Goal: Information Seeking & Learning: Find specific page/section

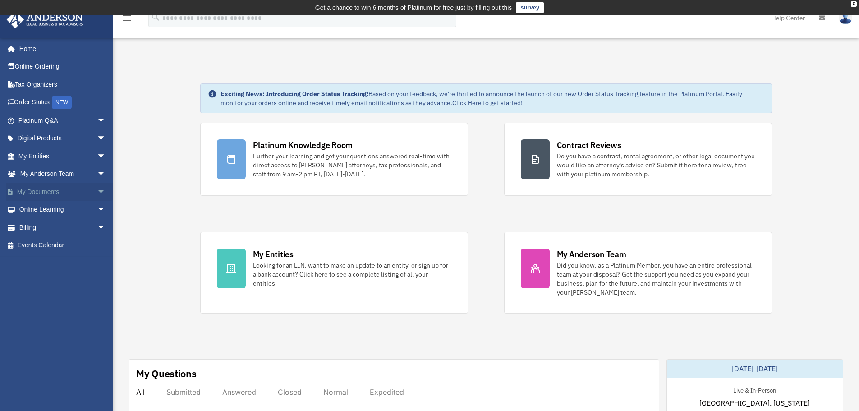
click at [97, 189] on span "arrow_drop_down" at bounding box center [106, 192] width 18 height 18
click at [58, 209] on link "Box" at bounding box center [66, 210] width 107 height 18
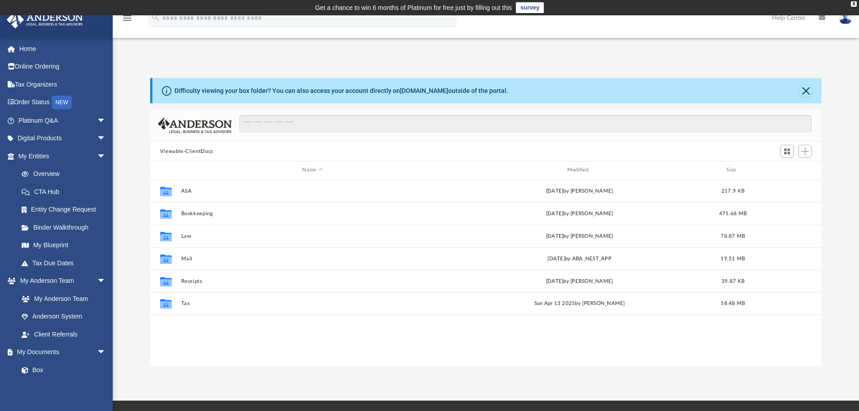
scroll to position [198, 665]
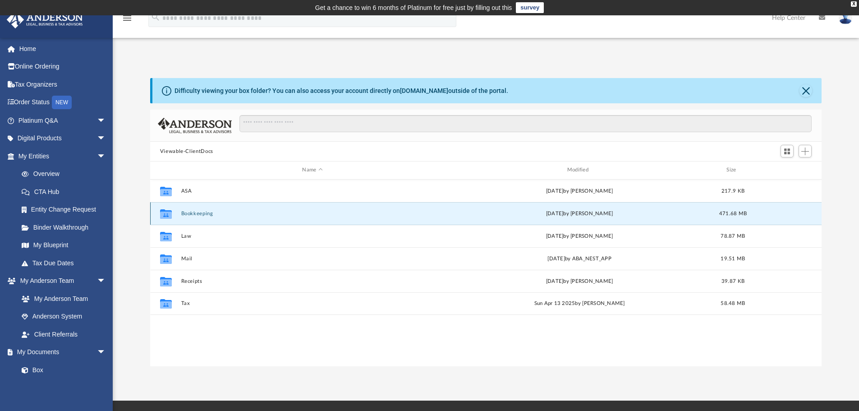
click at [194, 213] on button "Bookkeeping" at bounding box center [312, 214] width 263 height 6
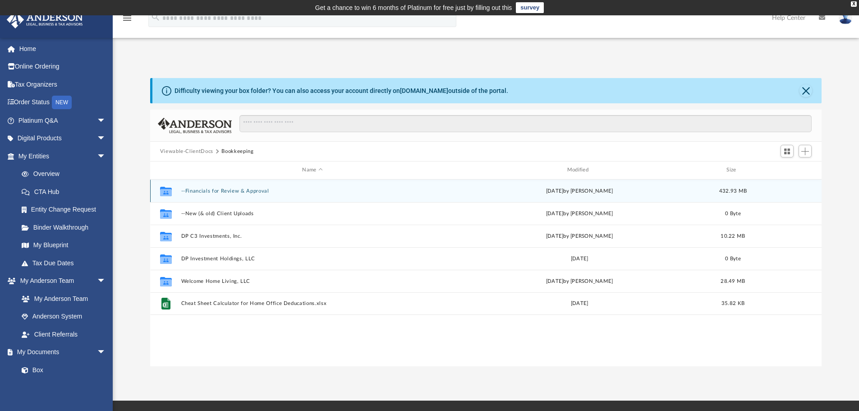
click at [231, 189] on button "--Financials for Review & Approval" at bounding box center [312, 191] width 263 height 6
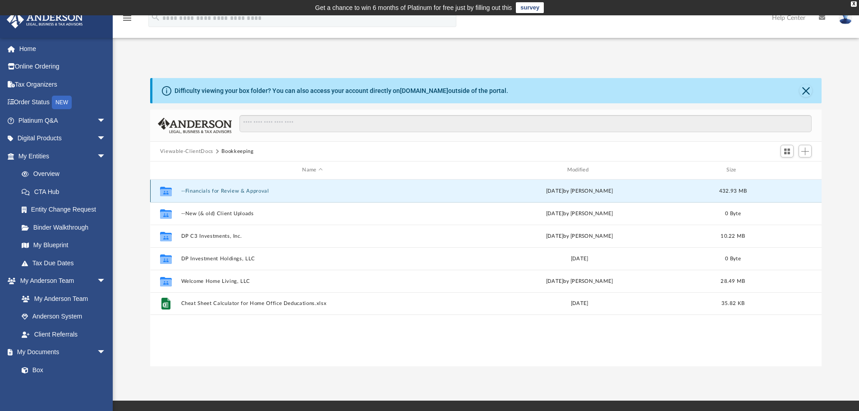
click at [231, 189] on button "--Financials for Review & Approval" at bounding box center [312, 191] width 263 height 6
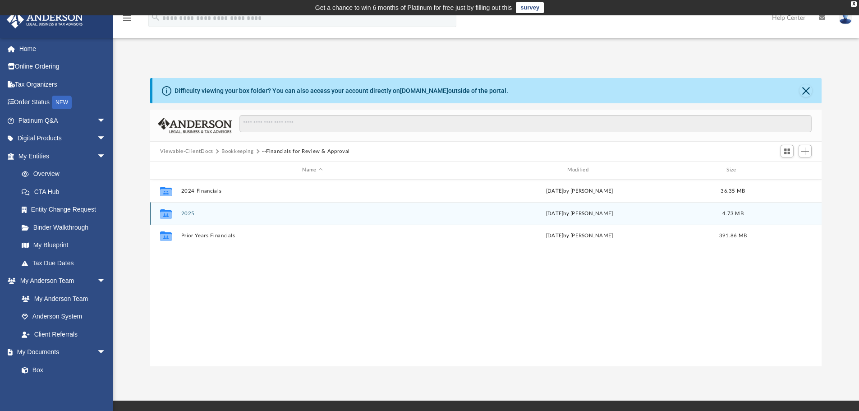
click at [190, 213] on button "2025" at bounding box center [312, 214] width 263 height 6
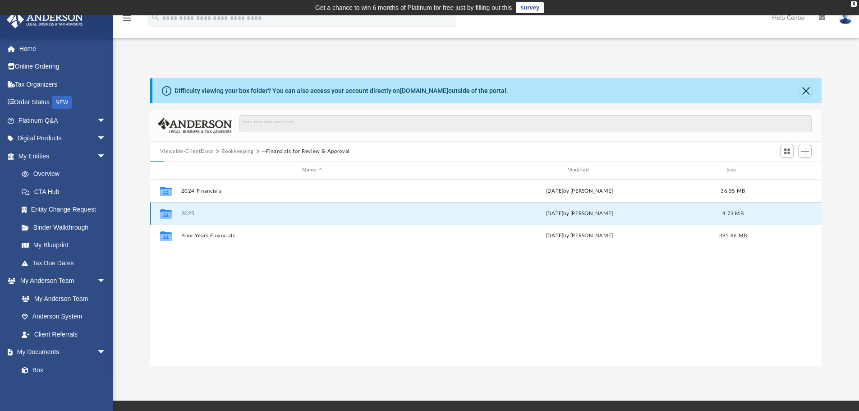
click at [190, 213] on button "2025" at bounding box center [312, 214] width 263 height 6
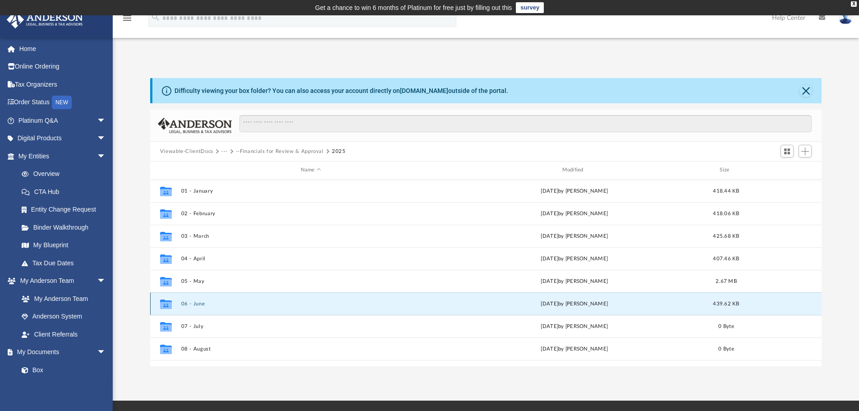
click at [199, 304] on button "06 - June" at bounding box center [311, 304] width 260 height 6
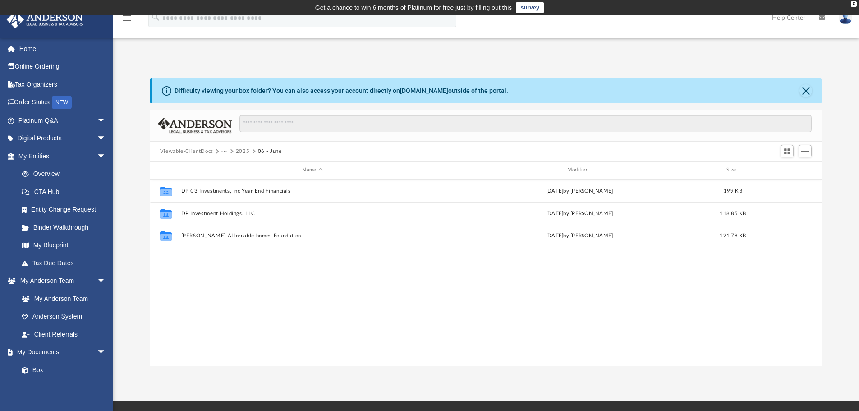
click at [243, 152] on button "2025" at bounding box center [243, 151] width 14 height 8
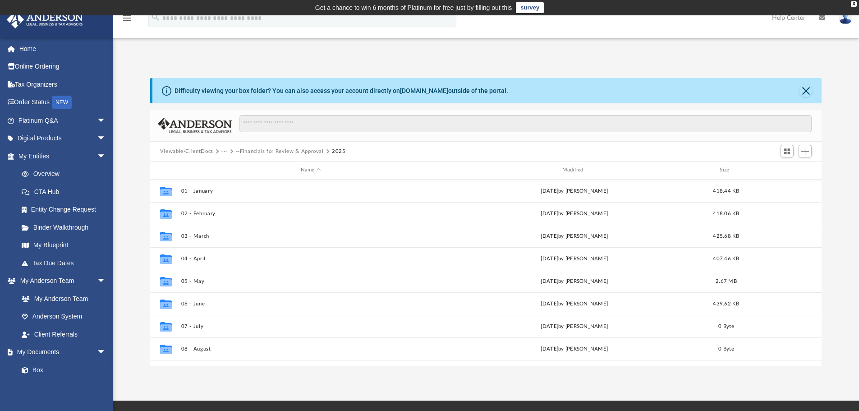
click at [277, 151] on button "--Financials for Review & Approval" at bounding box center [280, 151] width 88 height 8
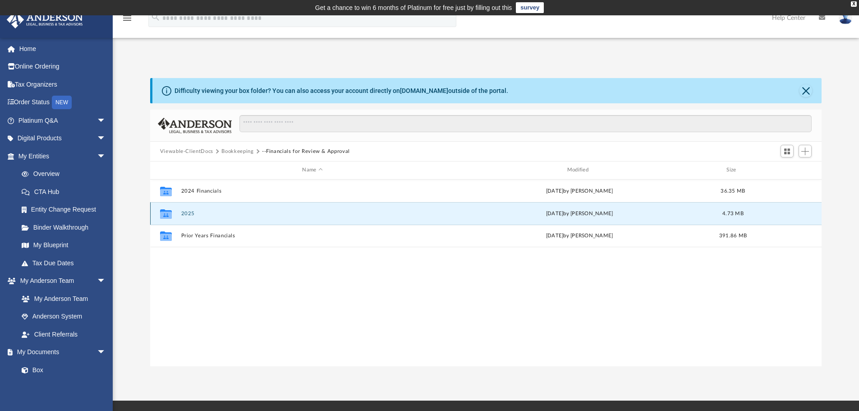
click at [196, 215] on button "2025" at bounding box center [312, 214] width 263 height 6
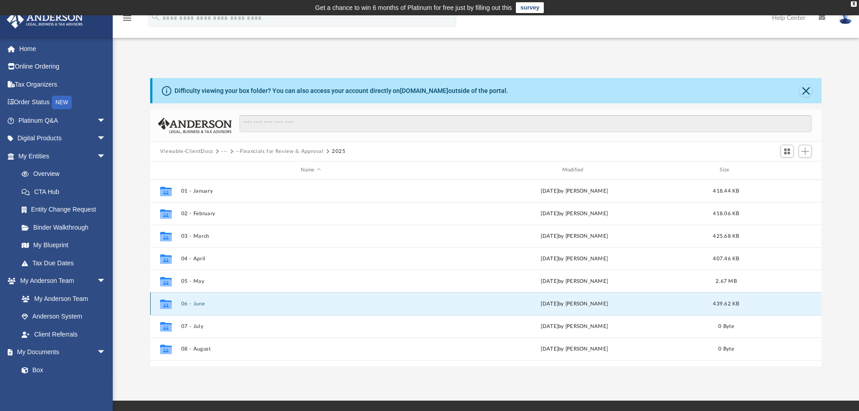
click at [198, 304] on button "06 - June" at bounding box center [311, 304] width 260 height 6
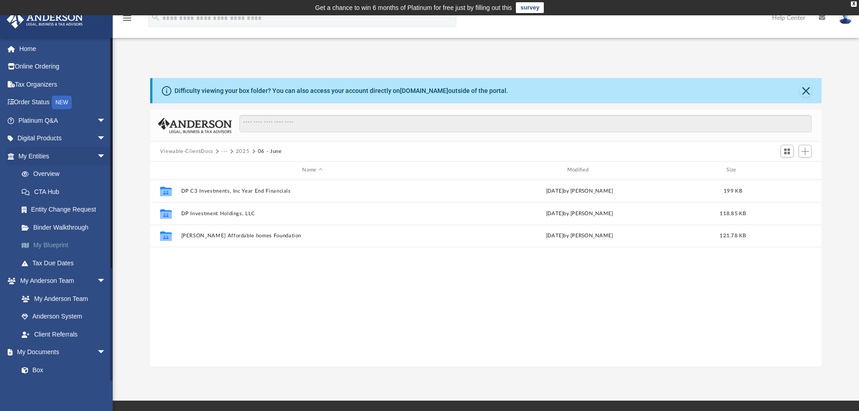
click at [57, 245] on link "My Blueprint" at bounding box center [66, 245] width 107 height 18
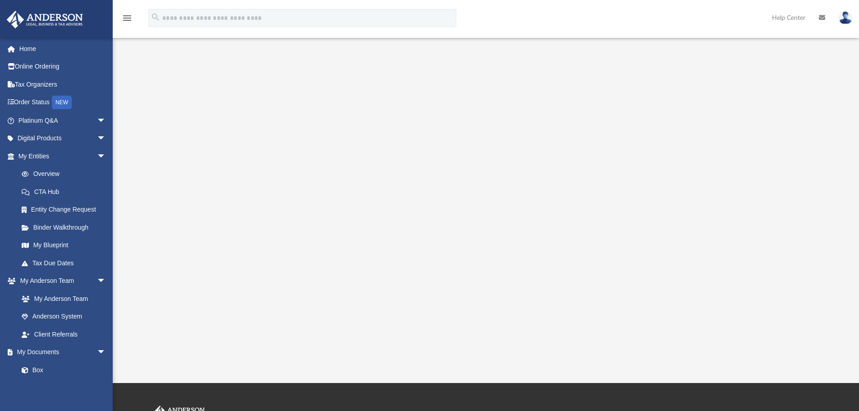
scroll to position [45, 0]
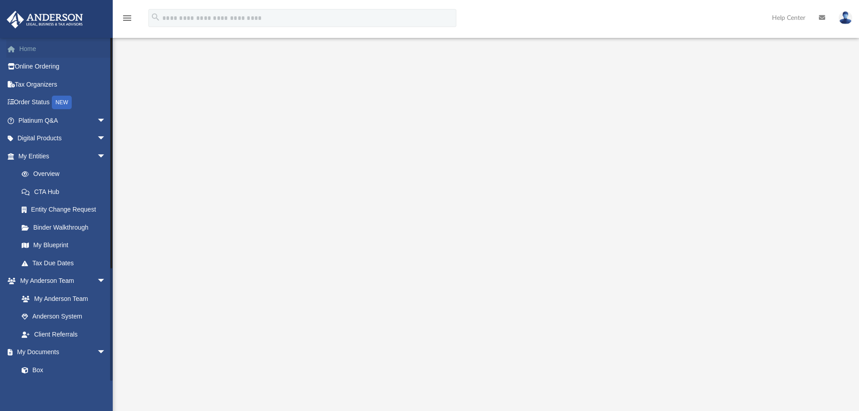
click at [57, 46] on link "Home" at bounding box center [62, 49] width 113 height 18
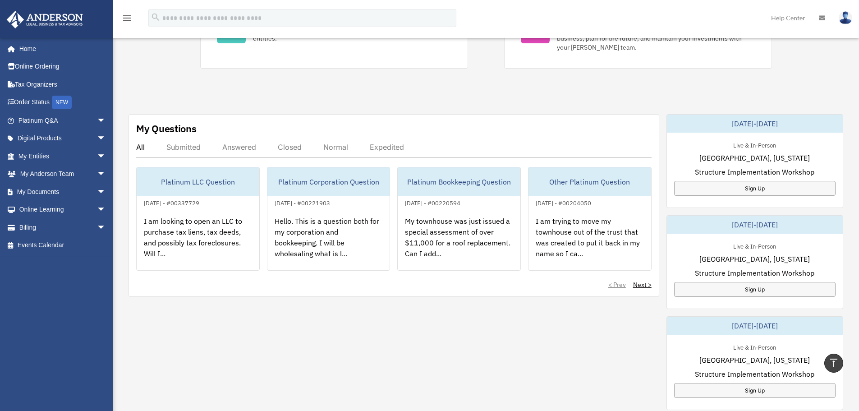
scroll to position [221, 0]
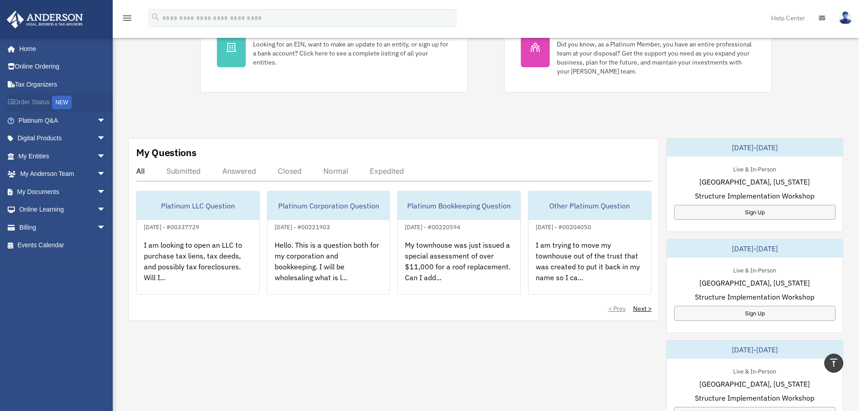
click at [32, 100] on link "Order Status NEW" at bounding box center [62, 102] width 113 height 18
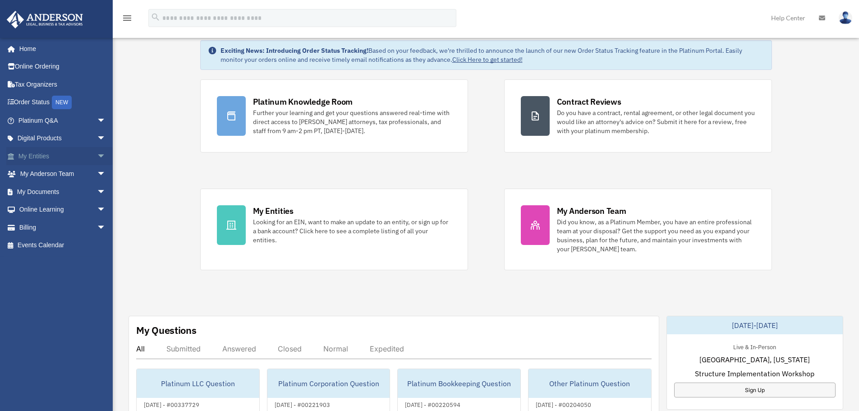
scroll to position [41, 0]
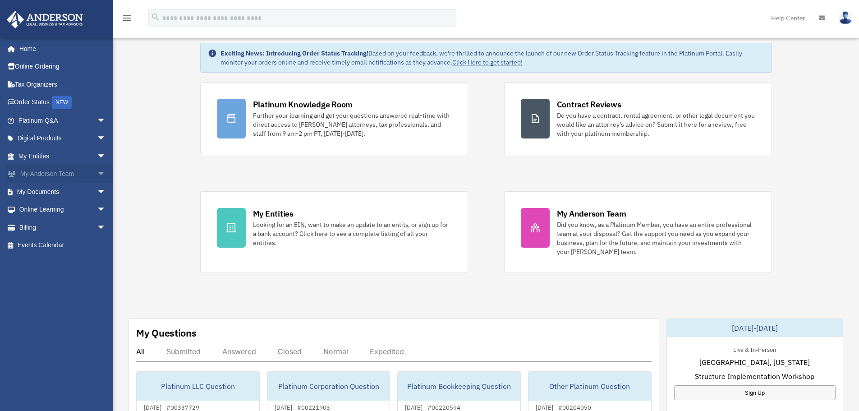
click at [97, 175] on span "arrow_drop_down" at bounding box center [106, 174] width 18 height 18
click at [83, 191] on link "My Anderson Team" at bounding box center [66, 192] width 107 height 18
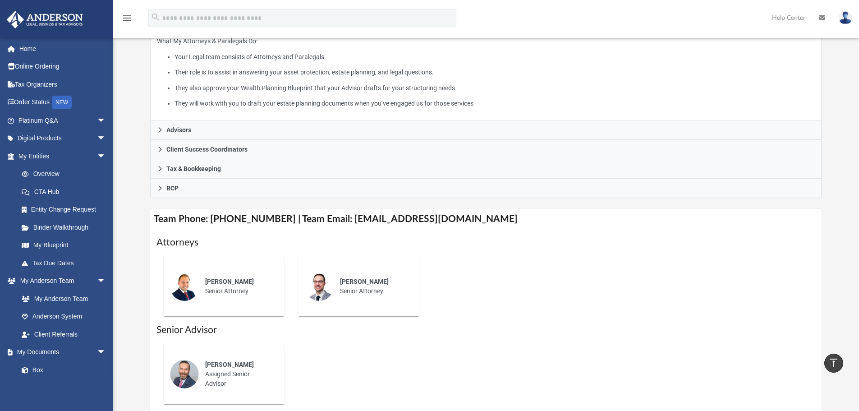
scroll to position [135, 0]
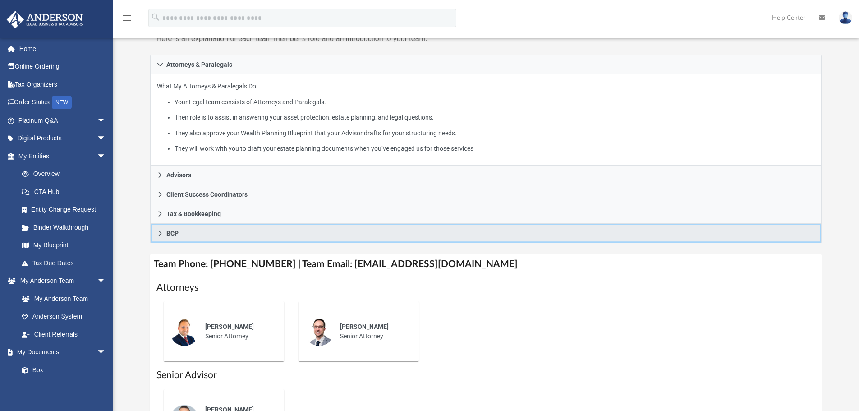
click at [161, 231] on icon at bounding box center [160, 233] width 6 height 6
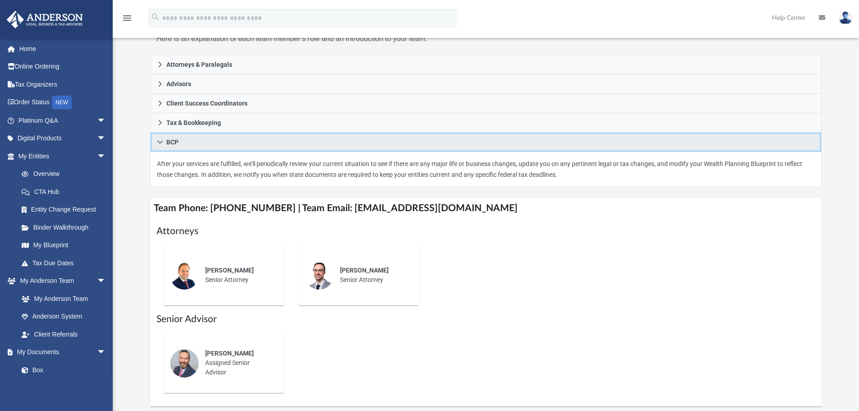
click at [161, 140] on icon at bounding box center [160, 142] width 6 height 6
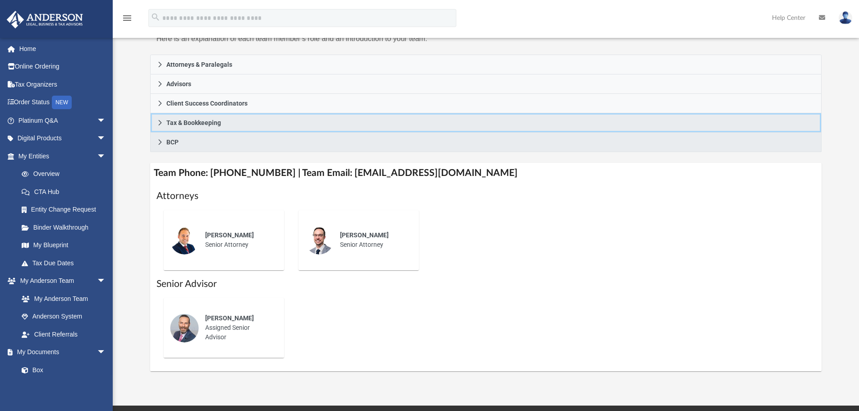
click at [162, 123] on icon at bounding box center [160, 123] width 6 height 6
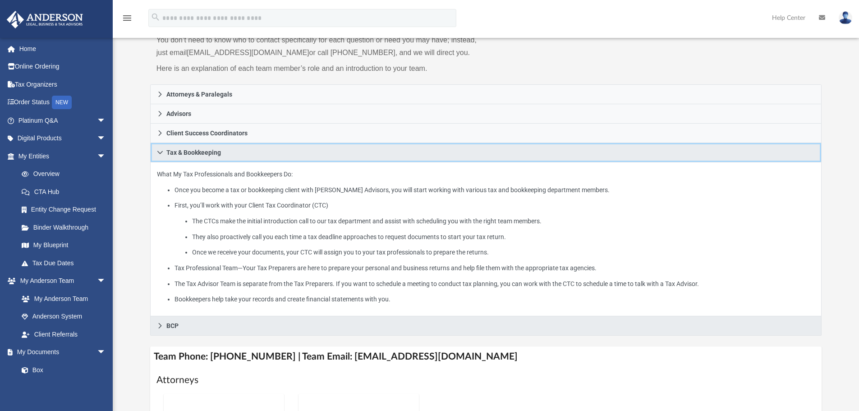
scroll to position [90, 0]
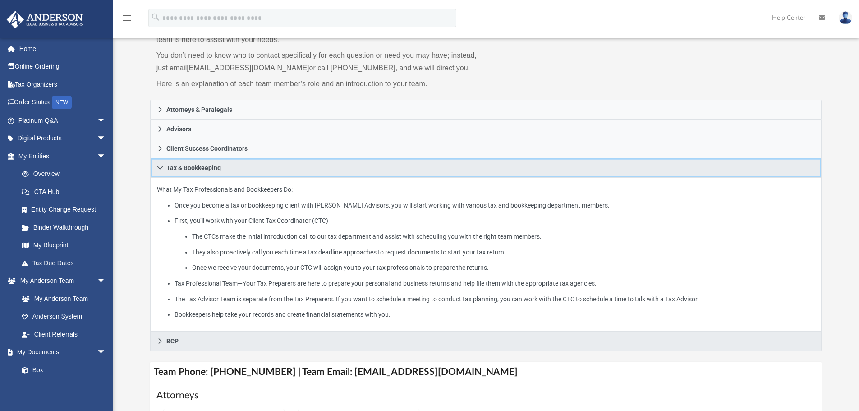
click at [161, 166] on icon at bounding box center [160, 168] width 6 height 6
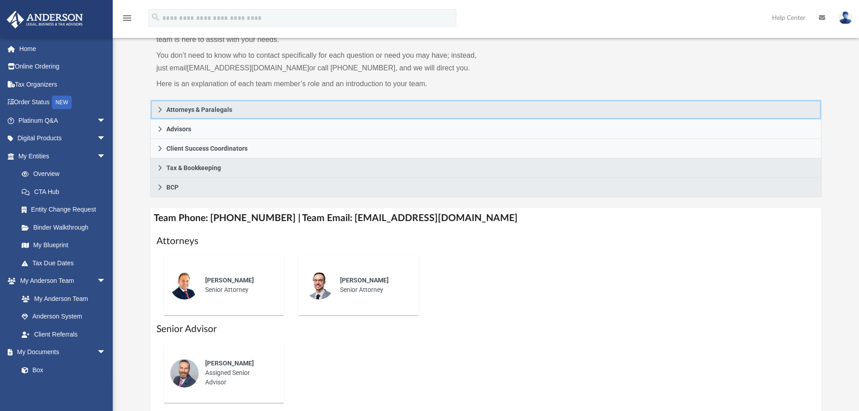
click at [160, 112] on icon at bounding box center [160, 109] width 6 height 6
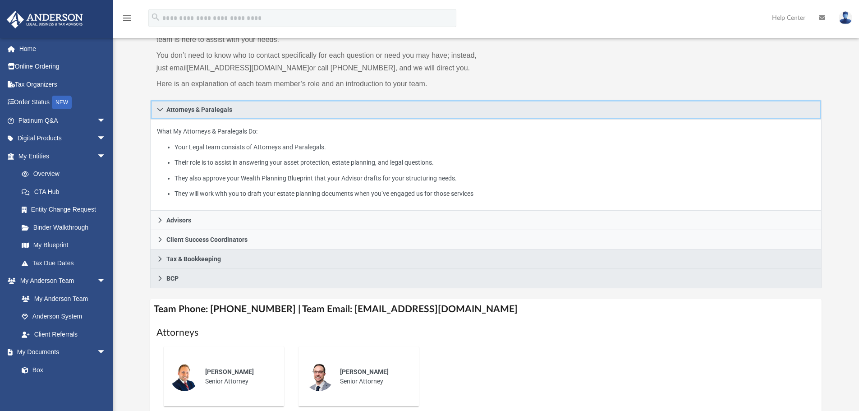
click at [160, 112] on icon at bounding box center [160, 109] width 6 height 6
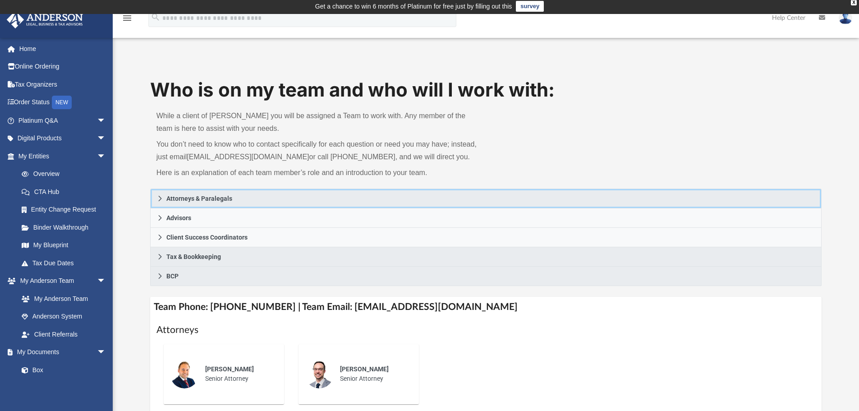
scroll to position [0, 0]
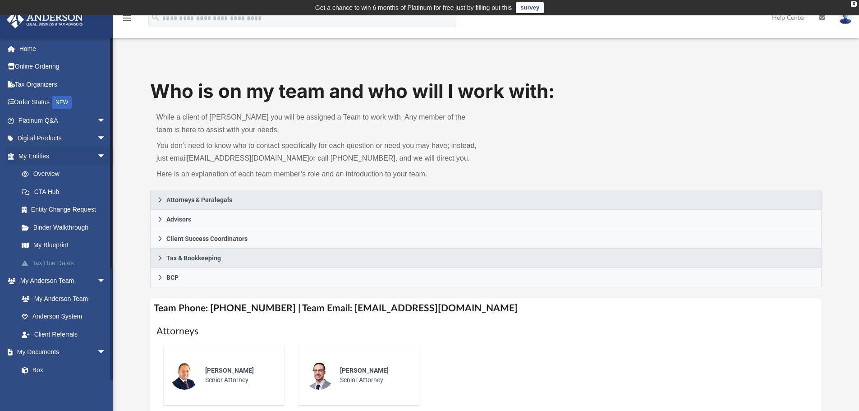
click at [45, 264] on link "Tax Due Dates" at bounding box center [66, 263] width 107 height 18
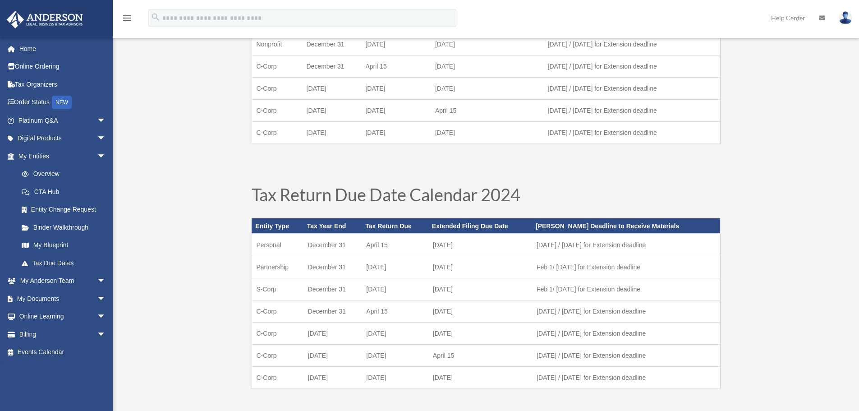
scroll to position [180, 0]
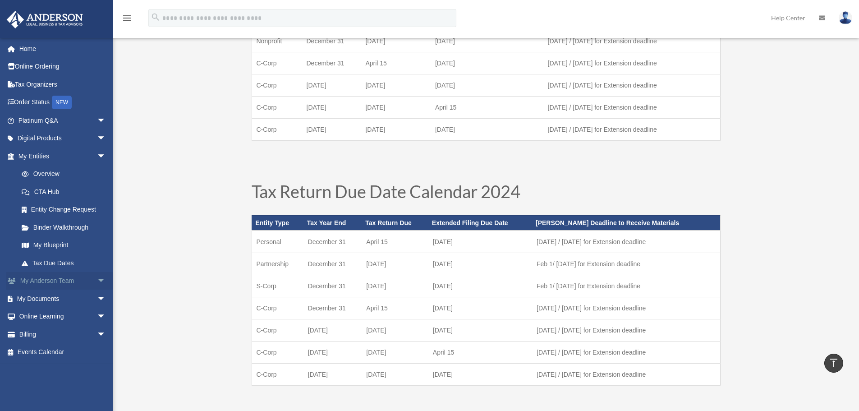
click at [97, 279] on span "arrow_drop_down" at bounding box center [106, 281] width 18 height 18
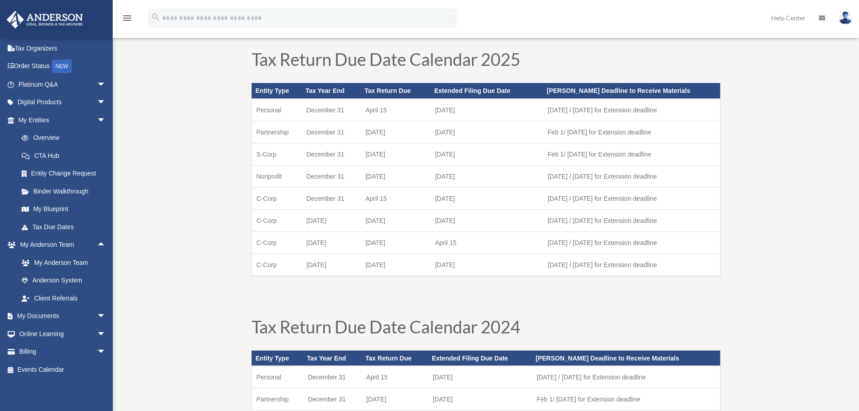
scroll to position [0, 0]
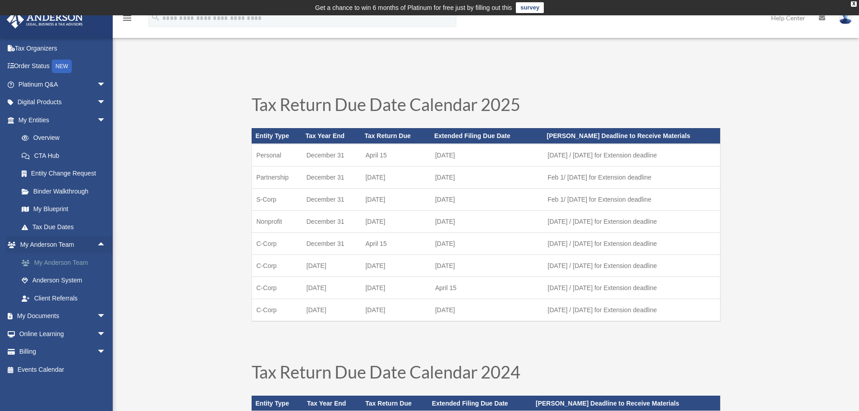
click at [79, 263] on link "My Anderson Team" at bounding box center [66, 262] width 107 height 18
